Goal: Register for event/course

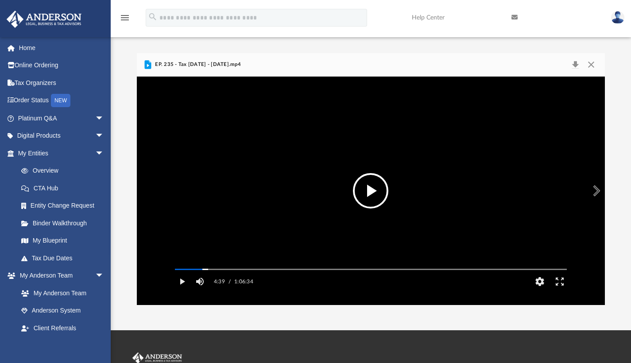
scroll to position [195, 462]
click at [351, 174] on video "File preview" at bounding box center [371, 190] width 406 height 203
click at [277, 161] on video "File preview" at bounding box center [371, 190] width 406 height 203
click at [252, 210] on video "File preview" at bounding box center [371, 190] width 406 height 203
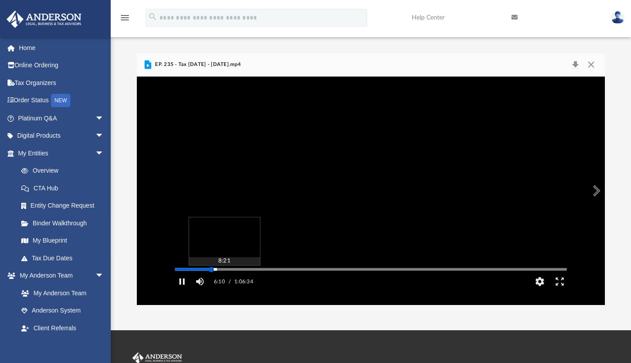
click at [236, 273] on div "Media Slider" at bounding box center [371, 269] width 406 height 7
click at [238, 282] on div "Autoplay Disabled Speed 1.25 Quality Auto Subtitles/CC Off Audio Autoplay Disab…" at bounding box center [371, 191] width 469 height 229
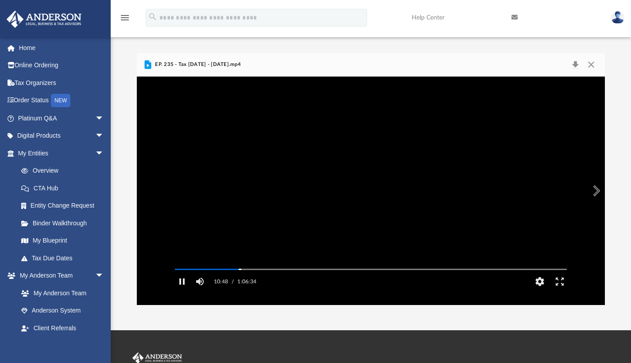
click at [329, 165] on video "File preview" at bounding box center [371, 190] width 406 height 203
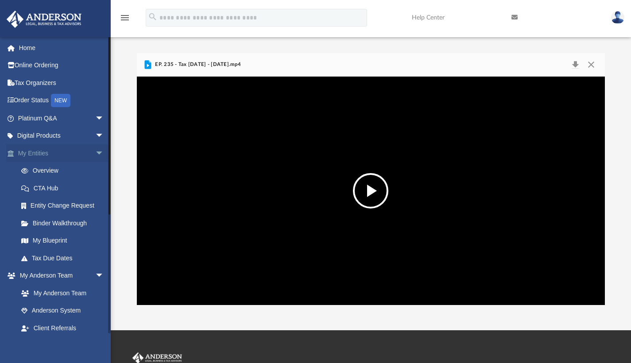
click at [95, 150] on span "arrow_drop_down" at bounding box center [104, 153] width 18 height 18
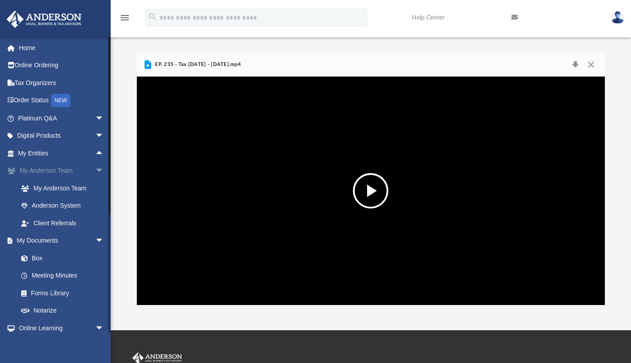
click at [97, 171] on span "arrow_drop_down" at bounding box center [104, 171] width 18 height 18
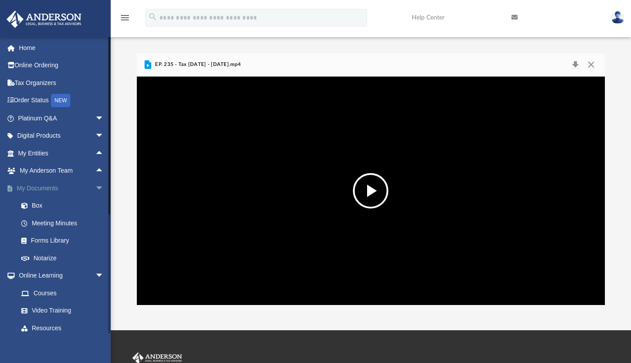
click at [96, 183] on span "arrow_drop_down" at bounding box center [104, 188] width 18 height 18
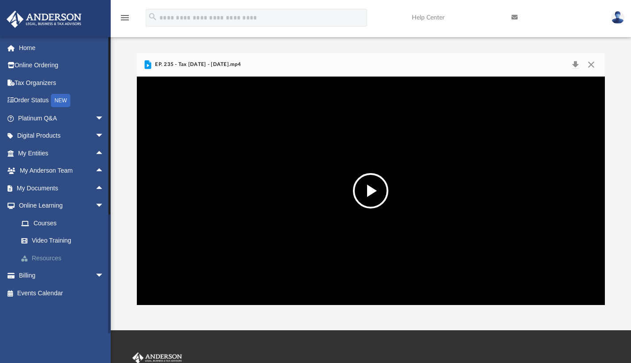
click at [51, 257] on link "Resources" at bounding box center [64, 258] width 105 height 18
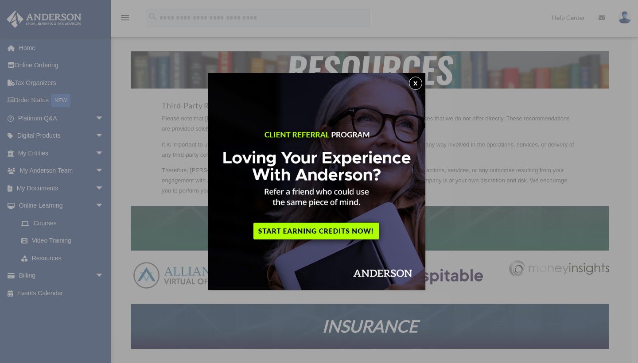
click at [416, 84] on button "x" at bounding box center [415, 83] width 13 height 13
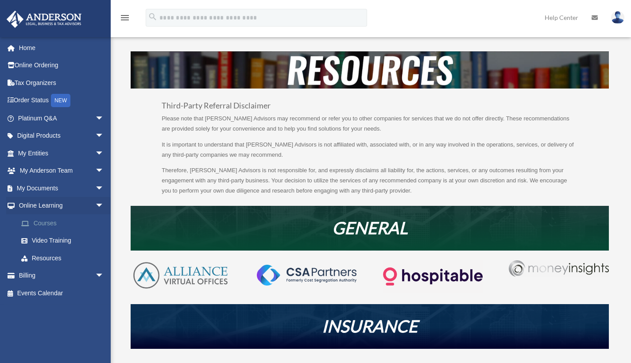
click at [49, 216] on link "Courses" at bounding box center [64, 223] width 105 height 18
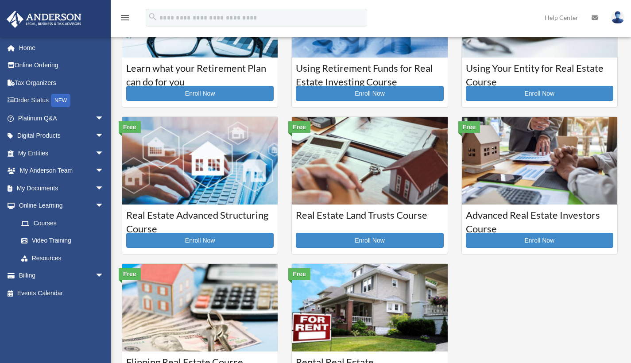
scroll to position [97, 0]
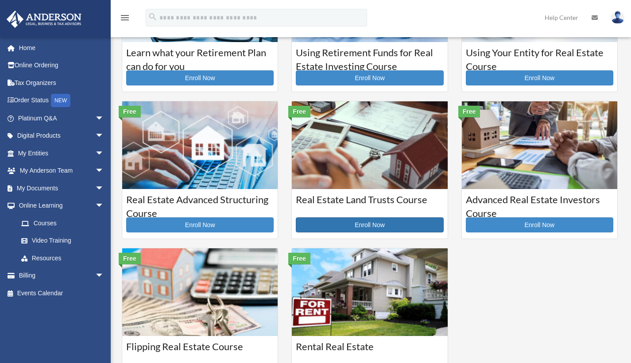
click at [378, 229] on link "Enroll Now" at bounding box center [370, 225] width 148 height 15
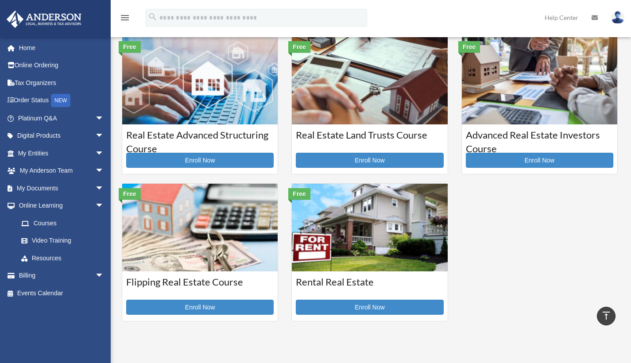
scroll to position [145, 0]
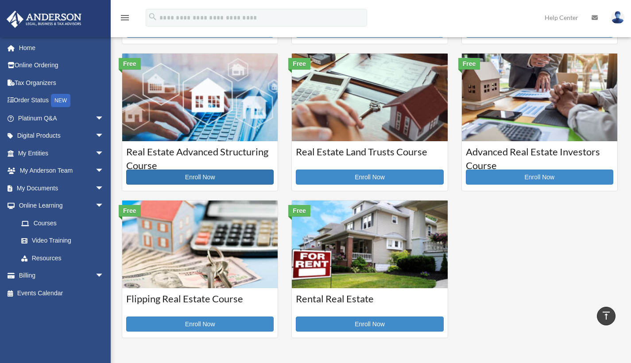
click at [225, 181] on link "Enroll Now" at bounding box center [200, 177] width 148 height 15
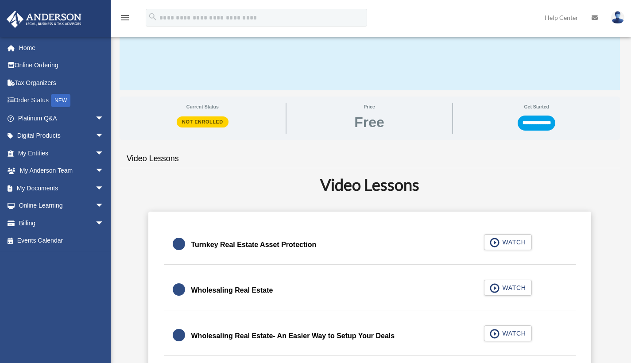
scroll to position [97, 0]
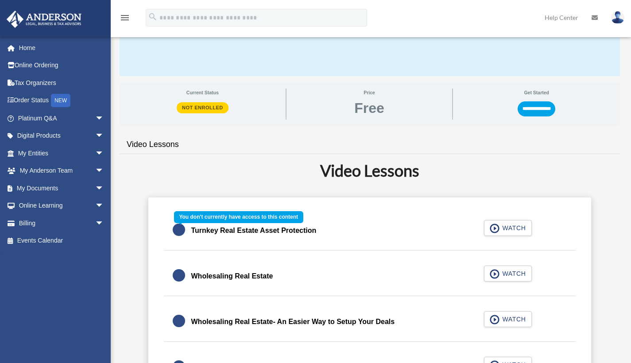
click at [505, 227] on div "Turnkey Real Estate Asset Protection WATCH" at bounding box center [370, 230] width 434 height 39
click at [496, 228] on div "Turnkey Real Estate Asset Protection WATCH" at bounding box center [370, 230] width 434 height 39
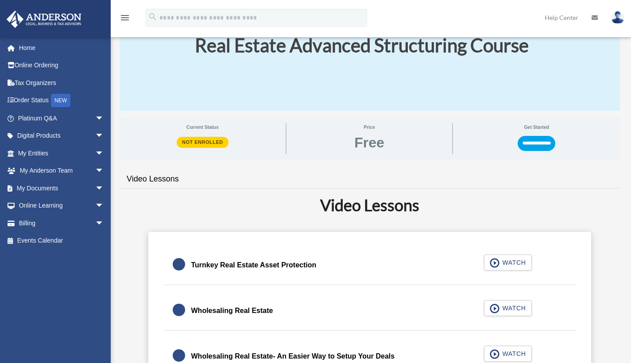
scroll to position [0, 0]
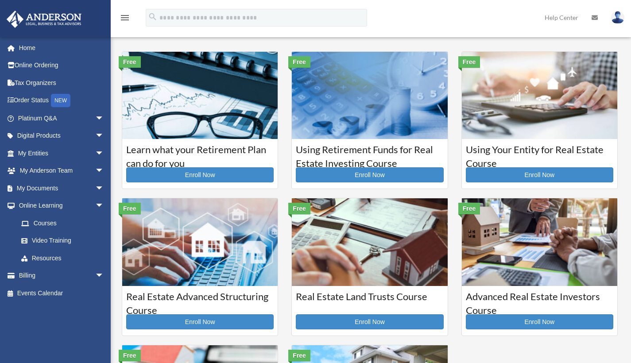
scroll to position [190, 0]
